Goal: Transaction & Acquisition: Book appointment/travel/reservation

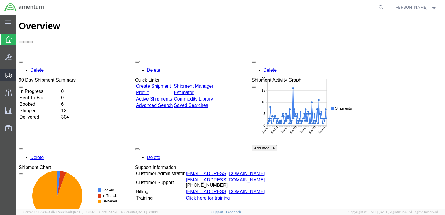
click at [0, 0] on span "Create Shipment" at bounding box center [0, 0] width 0 height 0
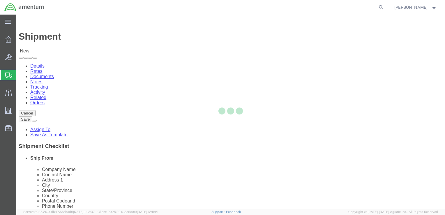
select select
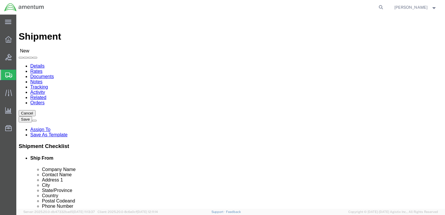
click input "text"
type input "[PERSON_NAME]"
click p "- Amentum - ([PERSON_NAME]***) BLDG [STREET_ADDRESS][PERSON_NAME] Defrenn Army …"
select select "[GEOGRAPHIC_DATA]"
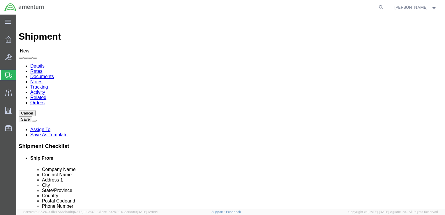
click input "[PERSON_NAME]"
type input "[PERSON_NAME]"
click input "text"
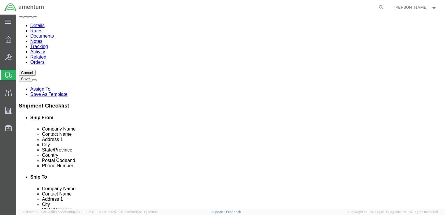
scroll to position [58, 0]
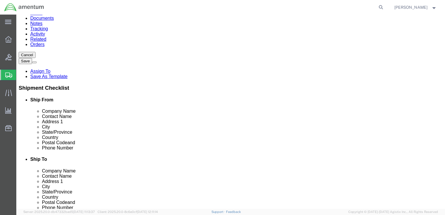
type input "[DEMOGRAPHIC_DATA] Army C/O Amentum"
click label "City"
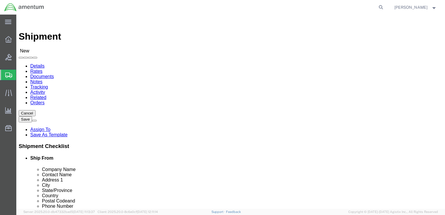
click input "text"
type input "[PERSON_NAME]"
click p "- [DEMOGRAPHIC_DATA] Army C/ O Amentum - ([PERSON_NAME]) [STREET_ADDRESS][PERSO…"
select select "[GEOGRAPHIC_DATA]"
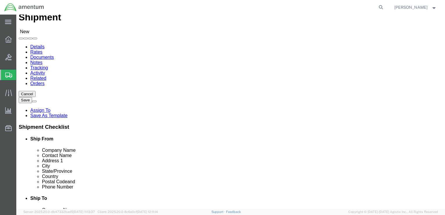
scroll to position [29, 0]
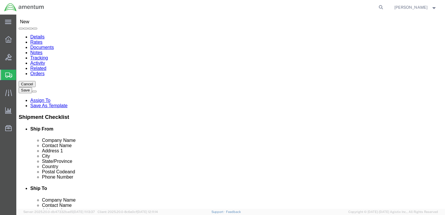
type input "[PERSON_NAME]"
click input "text"
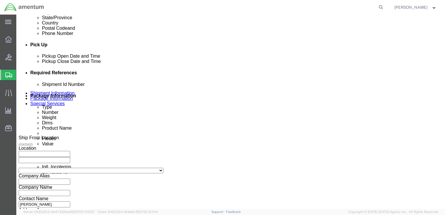
scroll to position [233, 0]
type input "[PHONE_NUMBER]"
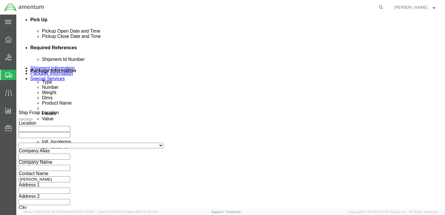
click input "text"
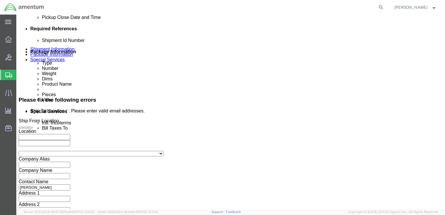
scroll to position [335, 0]
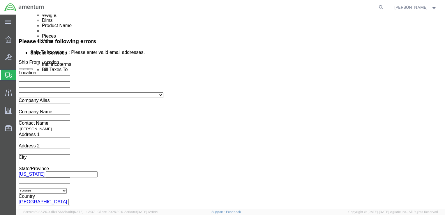
type input "2521.DT.EA"
click button "Continue"
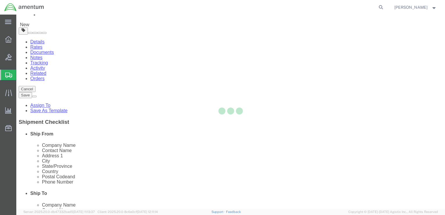
select select "CBOX"
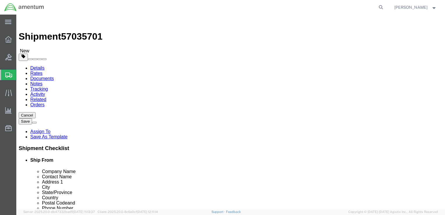
click icon
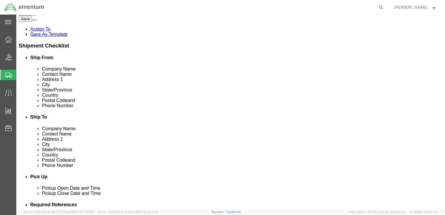
scroll to position [116, 0]
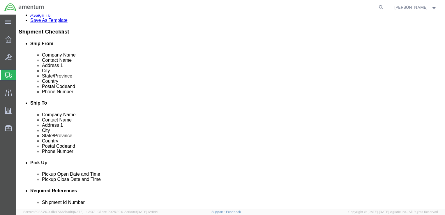
drag, startPoint x: 252, startPoint y: 135, endPoint x: 225, endPoint y: 136, distance: 26.5
click input "[PHONE_NUMBER]"
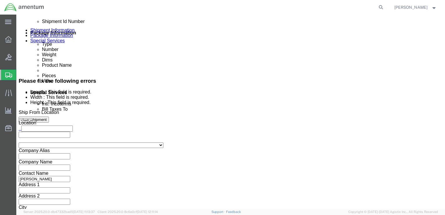
scroll to position [348, 0]
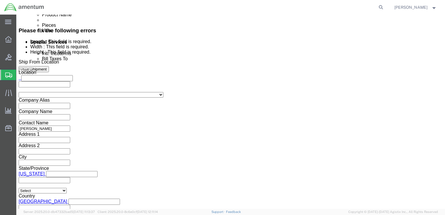
click button "Continue"
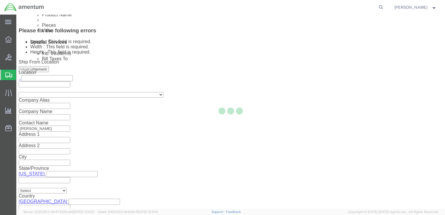
scroll to position [73, 0]
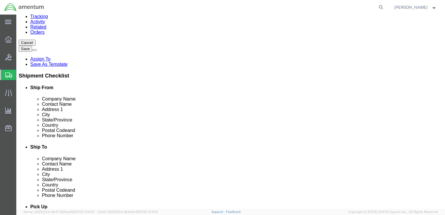
click input "Length : This field is required."
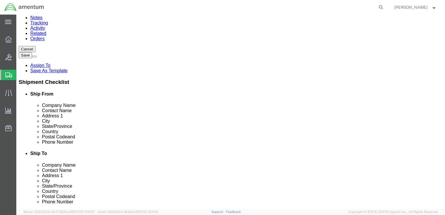
type input "24"
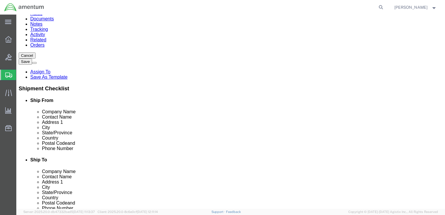
type input "6"
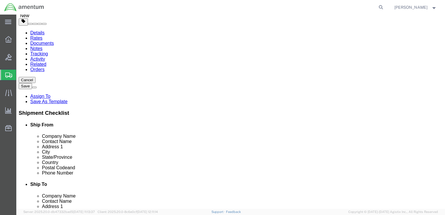
type input "6"
type input "5.0"
click link "Add Content"
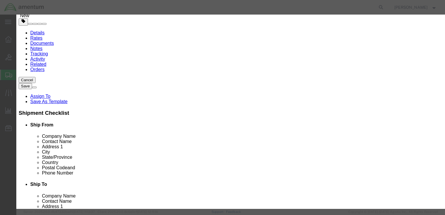
click input "text"
type input "Floor Gaskets"
drag, startPoint x: 118, startPoint y: 54, endPoint x: 111, endPoint y: 54, distance: 6.7
click input "0"
type input "30"
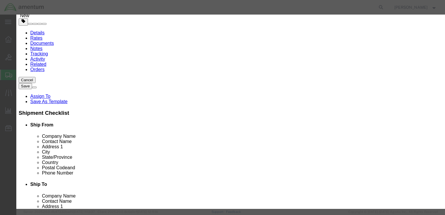
click input "text"
type input "3000.00"
click select "Select 50 55 60 65 70 85 92.5 100 125 175 250 300 400"
select select "50"
click select "Select 50 55 60 65 70 85 92.5 100 125 175 250 300 400"
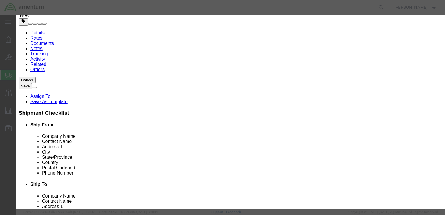
drag, startPoint x: 140, startPoint y: 44, endPoint x: 113, endPoint y: 44, distance: 26.5
click input "Floor Gaskets"
click textarea
paste textarea "Floor Gaskets"
type textarea "Floor Gaskets"
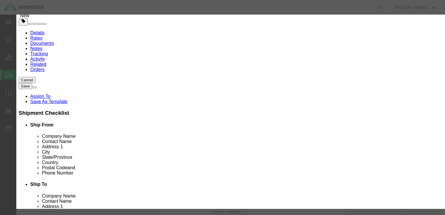
click select "Select [GEOGRAPHIC_DATA] [GEOGRAPHIC_DATA] [GEOGRAPHIC_DATA] [GEOGRAPHIC_DATA] …"
select select "US"
click select "Select [GEOGRAPHIC_DATA] [GEOGRAPHIC_DATA] [GEOGRAPHIC_DATA] [GEOGRAPHIC_DATA] …"
click button "Save & Close"
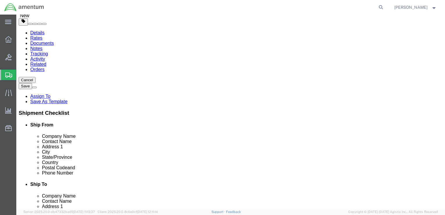
scroll to position [9, 0]
click button "Rate Shipment"
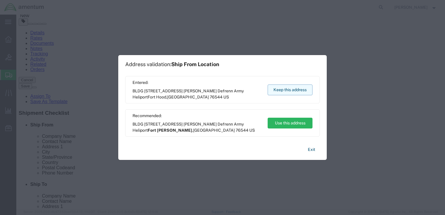
click at [278, 91] on button "Keep this address" at bounding box center [290, 89] width 45 height 11
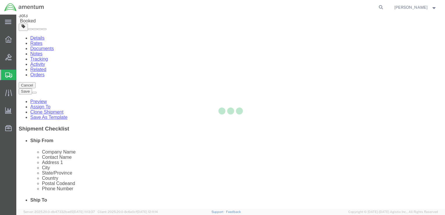
scroll to position [0, 0]
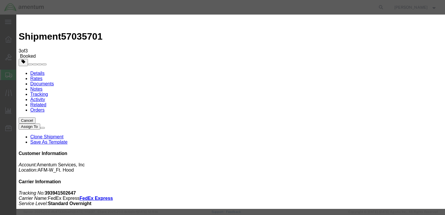
type input "ro"
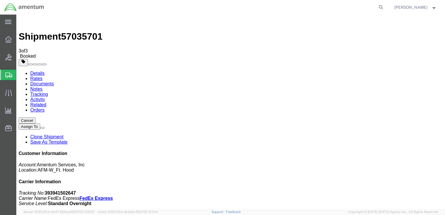
click at [0, 0] on span "Create Shipment" at bounding box center [0, 0] width 0 height 0
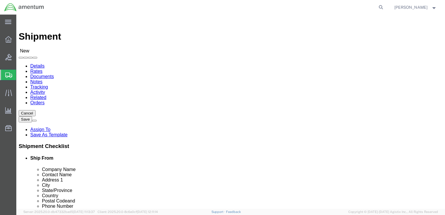
drag, startPoint x: 62, startPoint y: 119, endPoint x: 66, endPoint y: 119, distance: 3.8
click input "text"
type input "[PERSON_NAME]"
click p "- Amentum - ([PERSON_NAME]***) BLDG [STREET_ADDRESS][PERSON_NAME] Defrenn Army …"
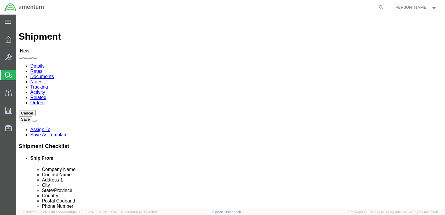
select select "[GEOGRAPHIC_DATA]"
type input "[PERSON_NAME]"
click input "text"
type input "Army Aviation Support Facilty 1"
click input "text"
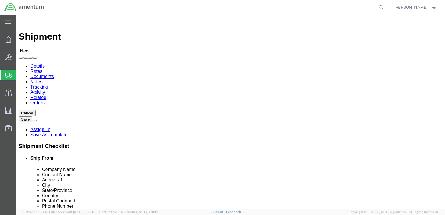
type input "[PERSON_NAME]"
click p "- Army Aviation Support Facility 1 - ([PERSON_NAME] MWO Team) [STREET_ADDRESS][…"
select select "KS"
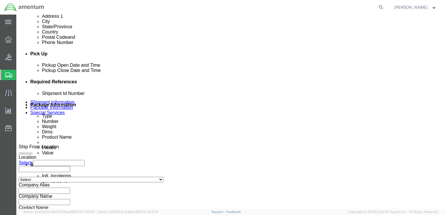
scroll to position [233, 0]
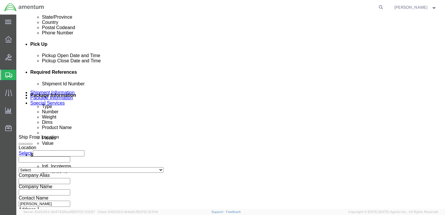
type input "[PERSON_NAME] MWO Team"
click input "text"
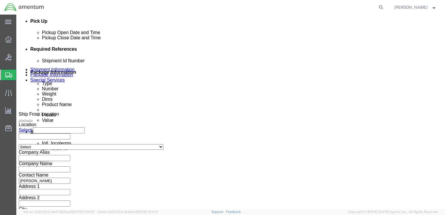
scroll to position [311, 0]
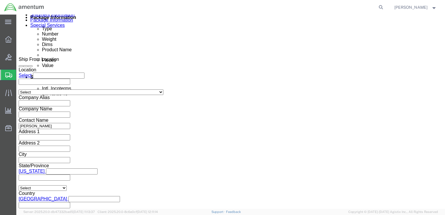
type input "2521.DT.EA"
click button "Continue"
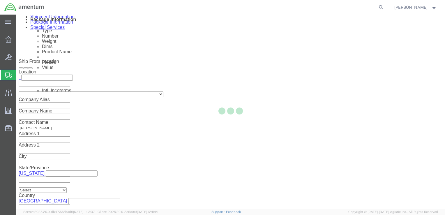
scroll to position [2, 0]
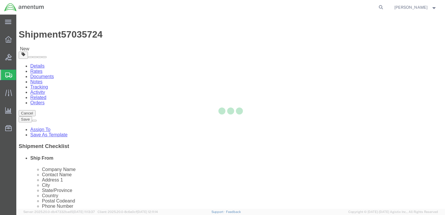
select select "CBOX"
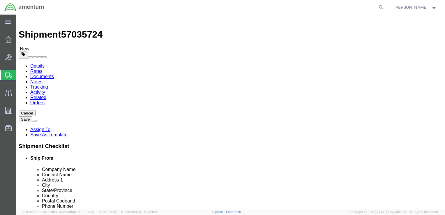
click input "text"
type input "24"
type input "6"
type input "4.0"
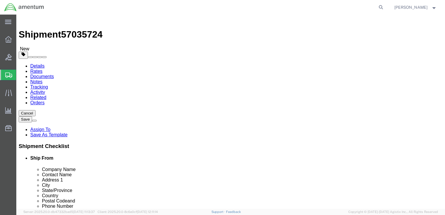
click link "Add Content"
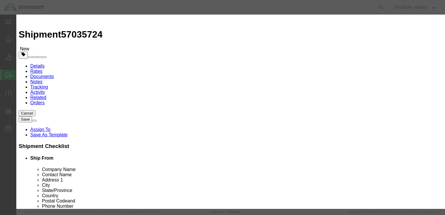
click input "text"
type input "Floor Gaskets"
click h3 "Add content"
drag, startPoint x: 117, startPoint y: 56, endPoint x: 112, endPoint y: 55, distance: 5.6
click input "0"
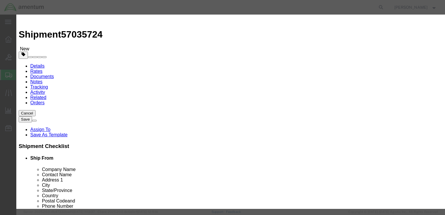
type input "24"
click input "text"
type input "2400.00"
click select "Select 50 55 60 65 70 85 92.5 100 125 175 250 300 400"
select select "50"
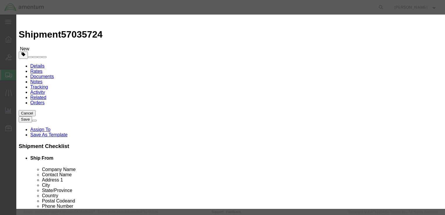
click select "Select 50 55 60 65 70 85 92.5 100 125 175 250 300 400"
drag, startPoint x: 140, startPoint y: 45, endPoint x: 108, endPoint y: 45, distance: 31.7
click div "Floor Gaskets"
click textarea
paste textarea "Floor Gaskets"
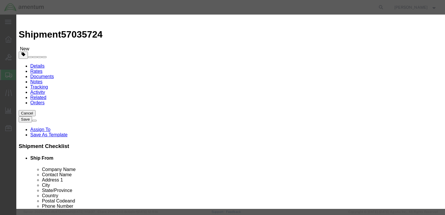
type textarea "Floor Gaskets"
click select "Select [GEOGRAPHIC_DATA] [GEOGRAPHIC_DATA] [GEOGRAPHIC_DATA] [GEOGRAPHIC_DATA] …"
select select "US"
click select "Select [GEOGRAPHIC_DATA] [GEOGRAPHIC_DATA] [GEOGRAPHIC_DATA] [GEOGRAPHIC_DATA] …"
click button "Save & Close"
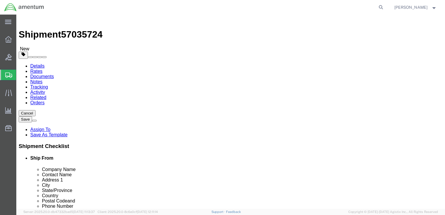
click button "Rate Shipment"
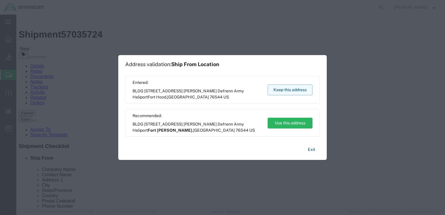
click at [290, 87] on button "Keep this address" at bounding box center [290, 89] width 45 height 11
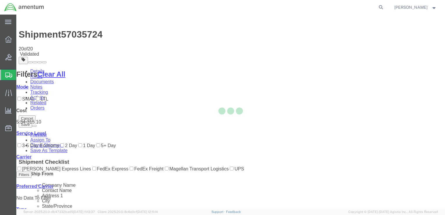
scroll to position [0, 0]
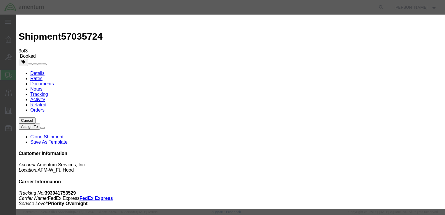
type input "ro"
